Goal: Transaction & Acquisition: Purchase product/service

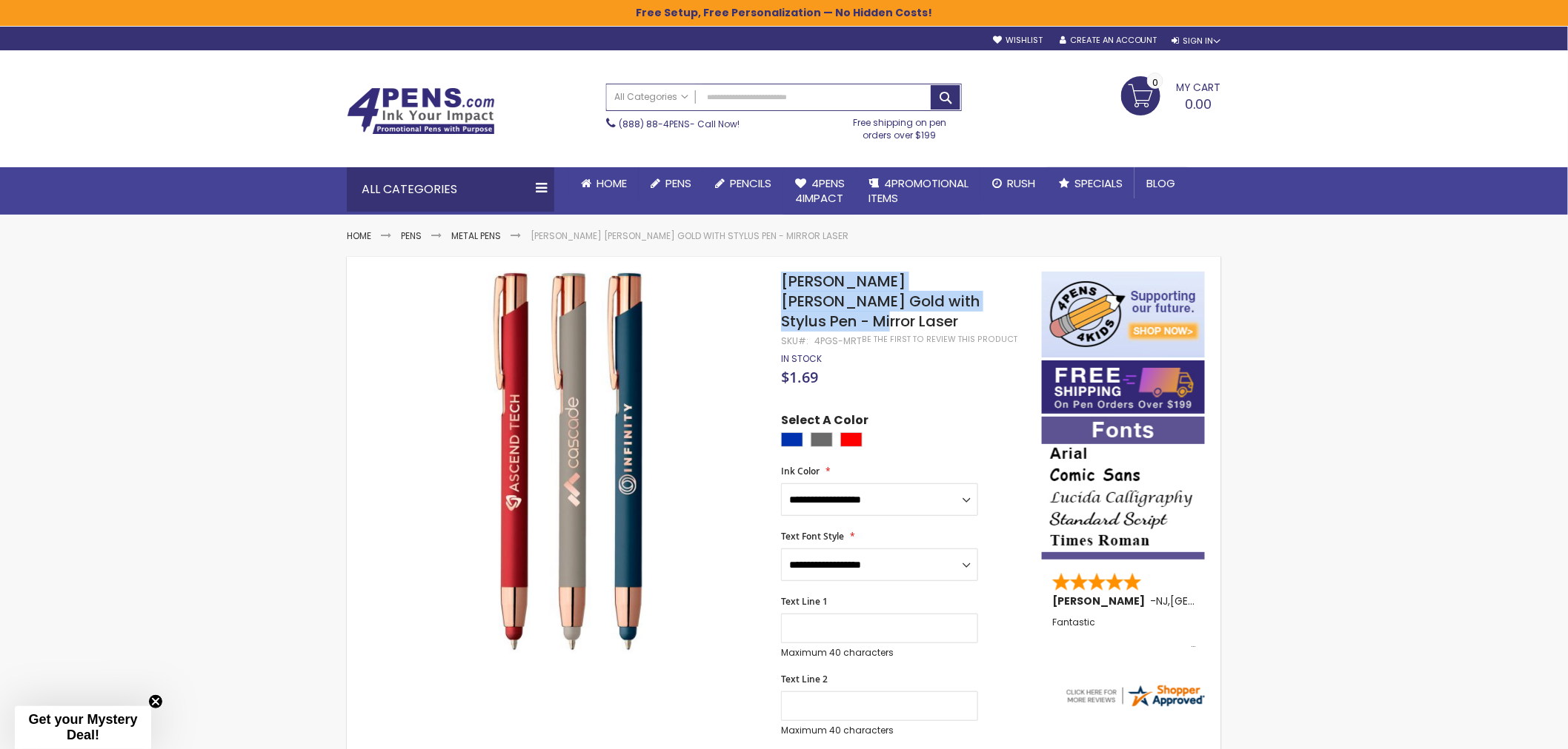
drag, startPoint x: 786, startPoint y: 278, endPoint x: 996, endPoint y: 307, distance: 212.0
click at [996, 307] on h1 "Crosby Softy Rose Gold with Stylus Pen - Mirror Laser" at bounding box center [904, 302] width 246 height 60
copy span "Crosby Softy Rose Gold with Stylus Pen - Mirror Laser"
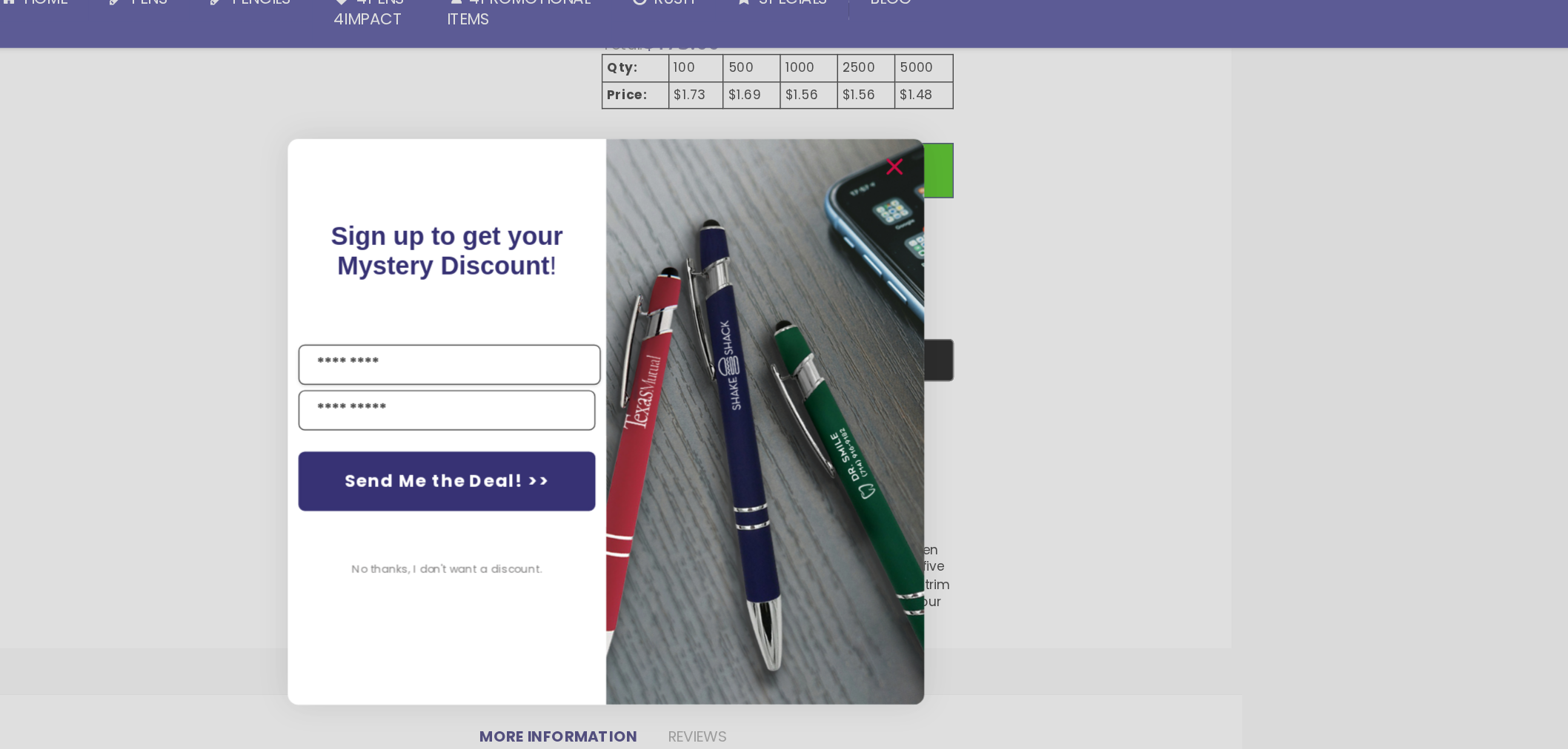
scroll to position [877, 0]
click at [978, 193] on circle "Close dialog" at bounding box center [985, 197] width 23 height 23
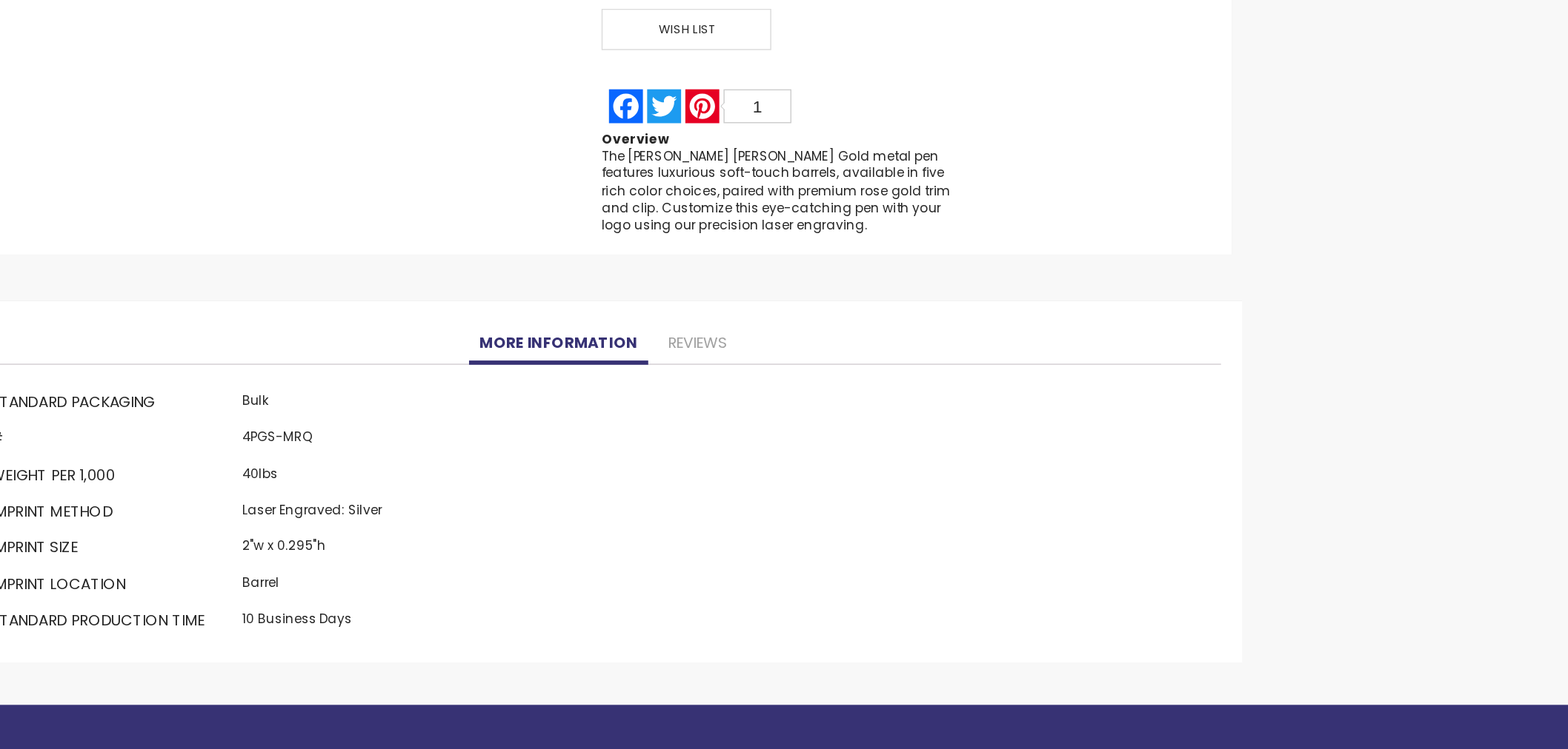
scroll to position [1008, 0]
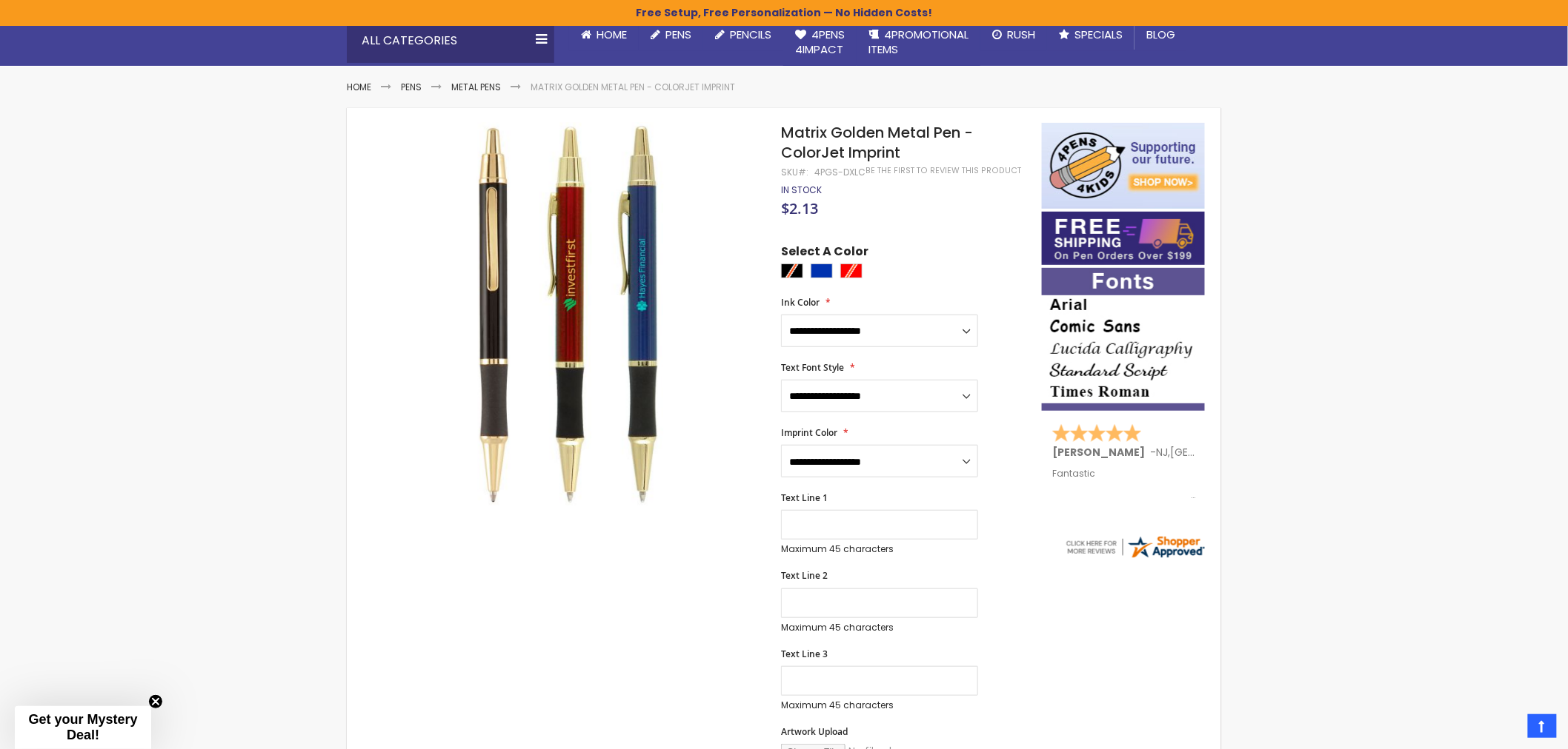
scroll to position [149, 0]
click at [936, 463] on select "**********" at bounding box center [879, 460] width 197 height 32
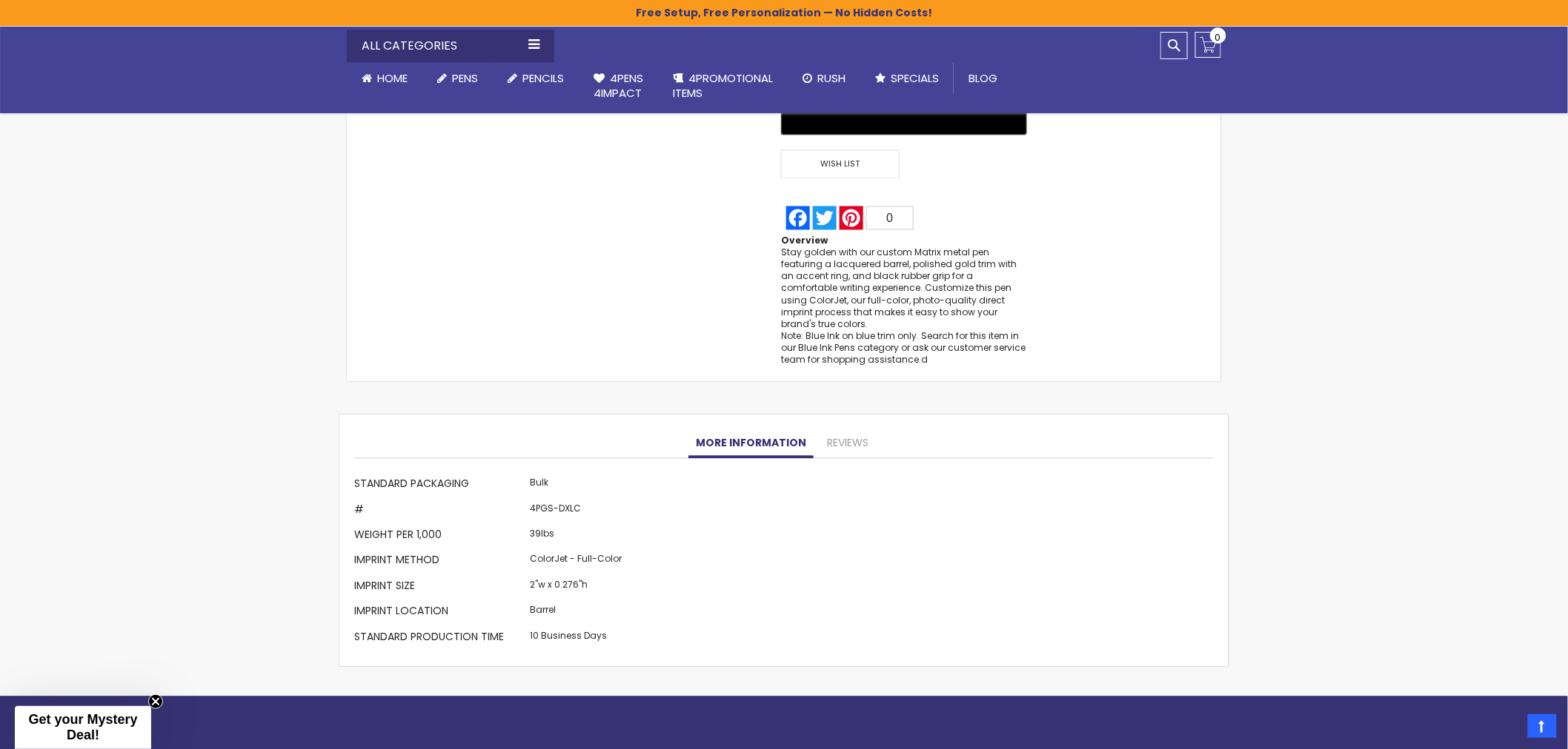
scroll to position [1214, 0]
